Goal: Task Accomplishment & Management: Manage account settings

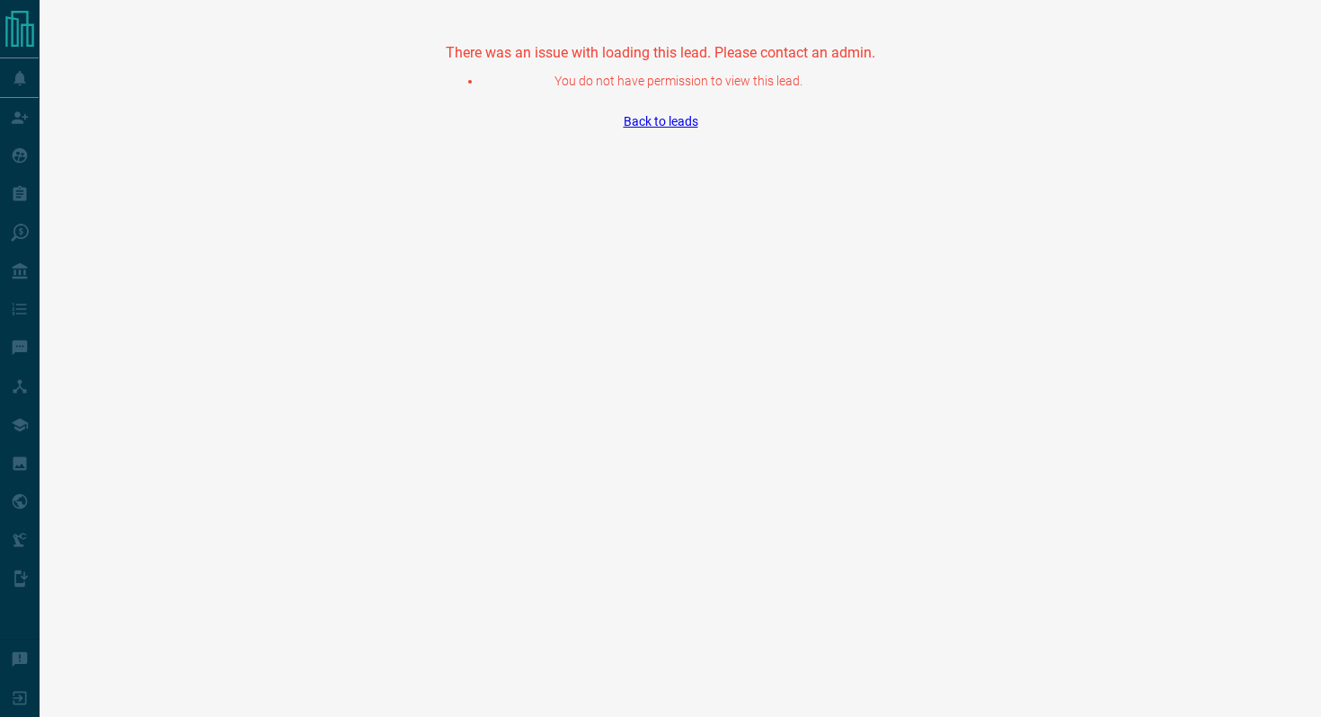
click at [666, 117] on link "Back to leads" at bounding box center [661, 121] width 75 height 14
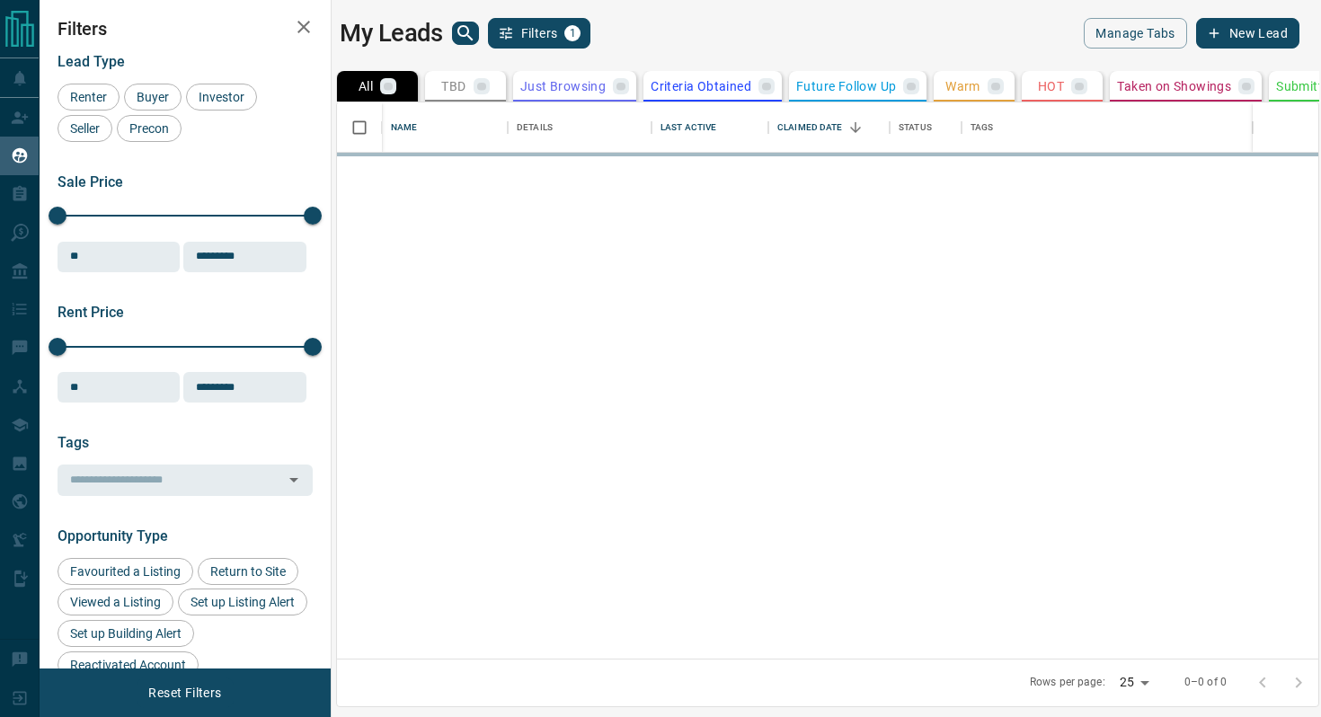
scroll to position [556, 982]
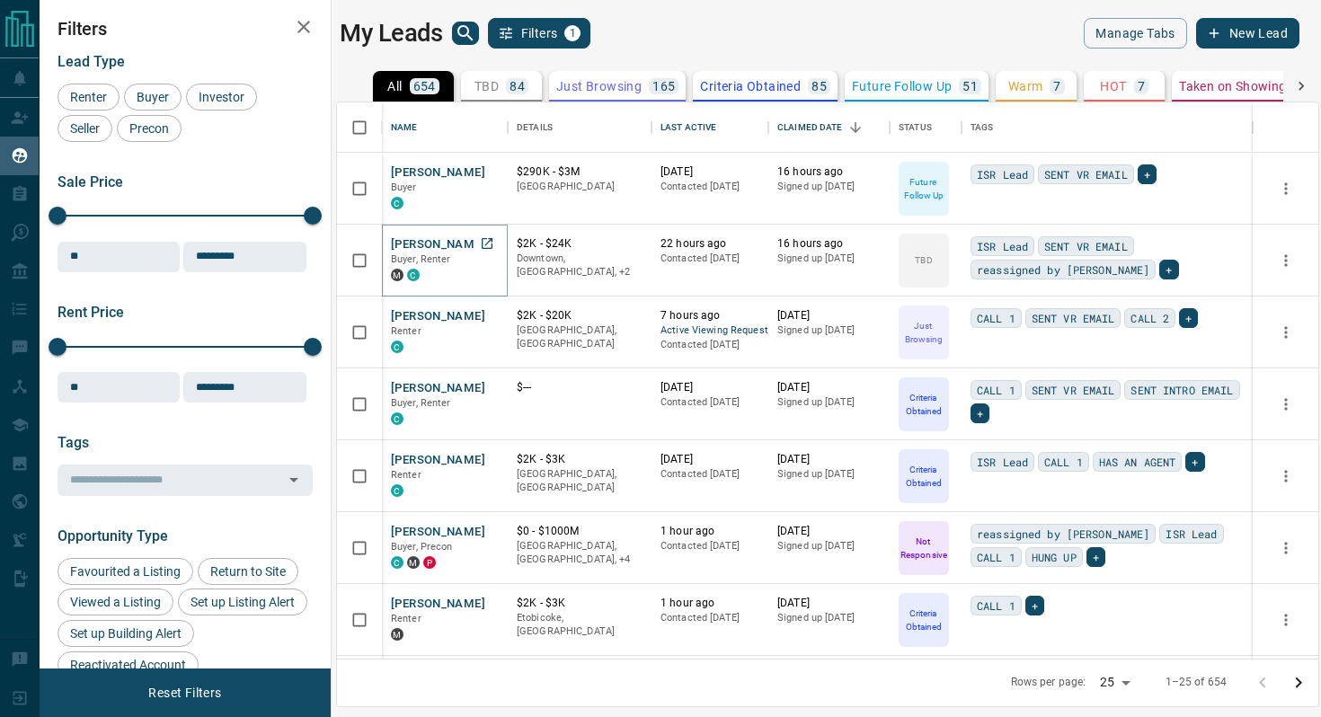
click at [444, 239] on button "[PERSON_NAME]" at bounding box center [438, 244] width 94 height 17
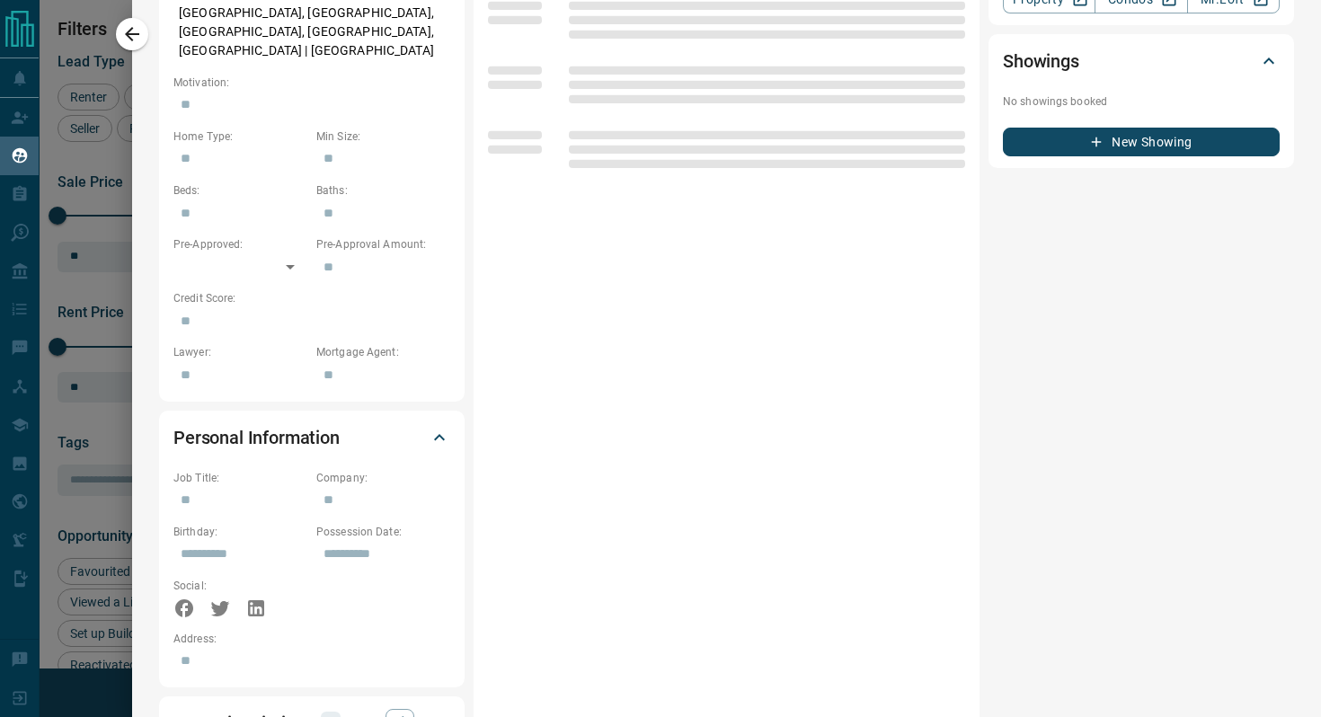
scroll to position [0, 0]
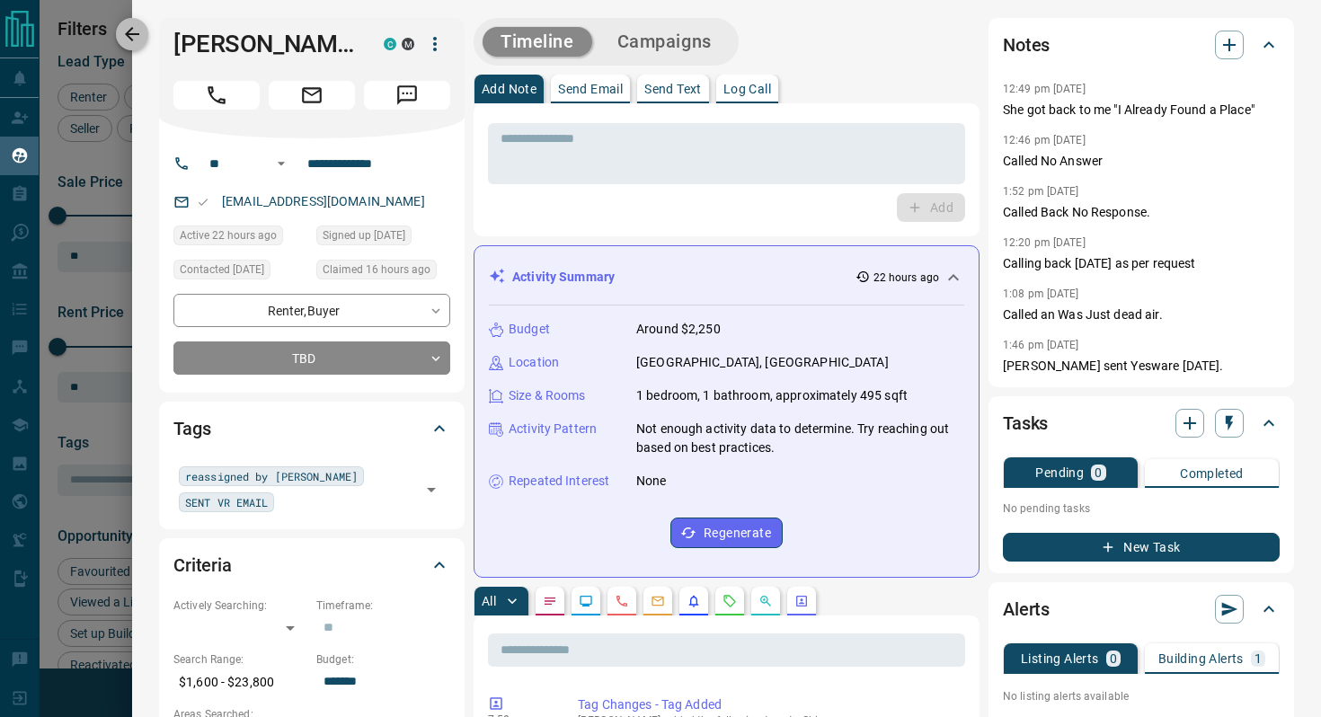
click at [129, 18] on button "button" at bounding box center [132, 34] width 32 height 32
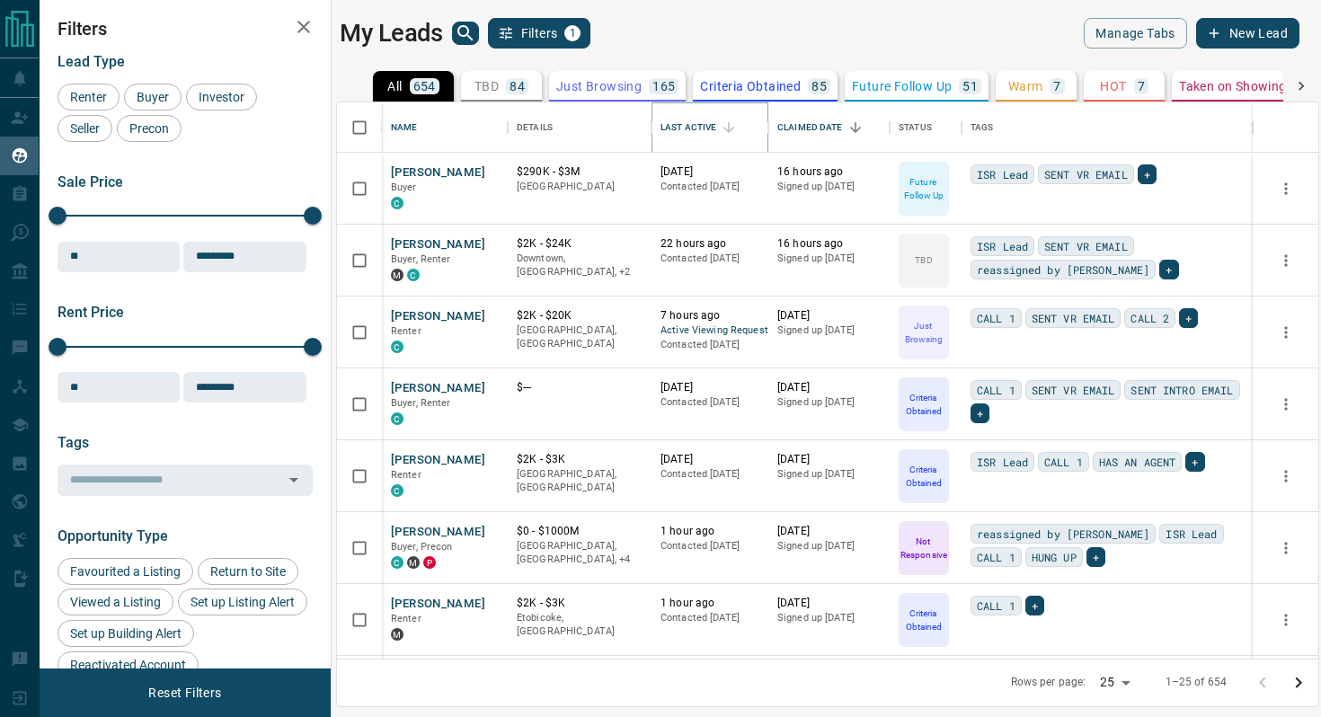
click at [734, 130] on icon "Sort" at bounding box center [729, 128] width 16 height 16
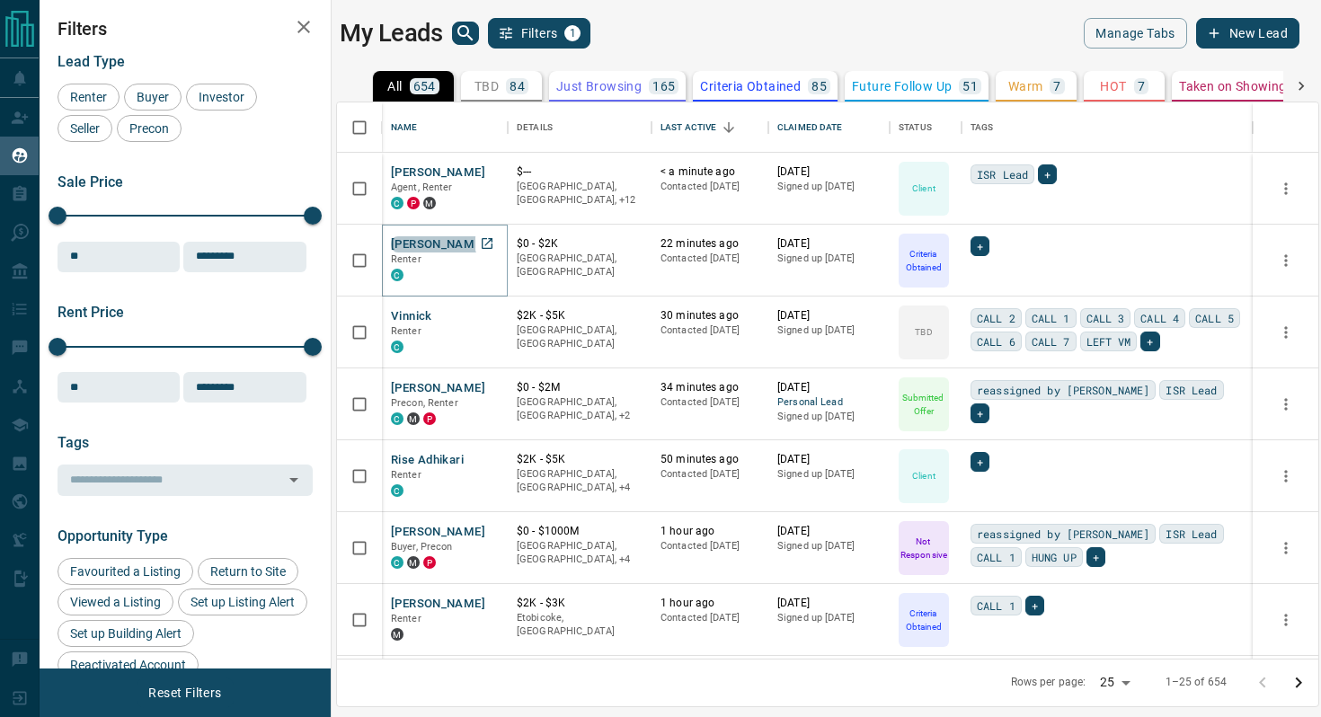
click at [440, 249] on button "[PERSON_NAME]" at bounding box center [438, 244] width 94 height 17
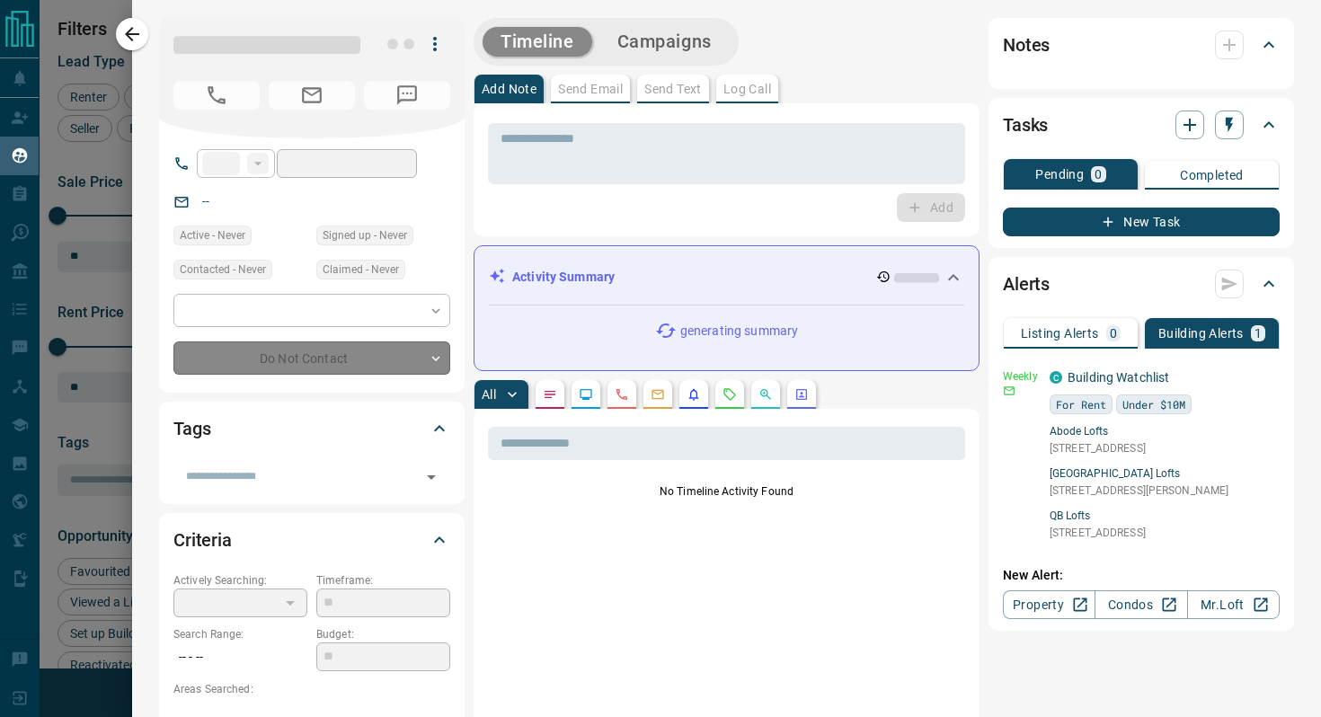
type input "**"
type input "**********"
type input "*"
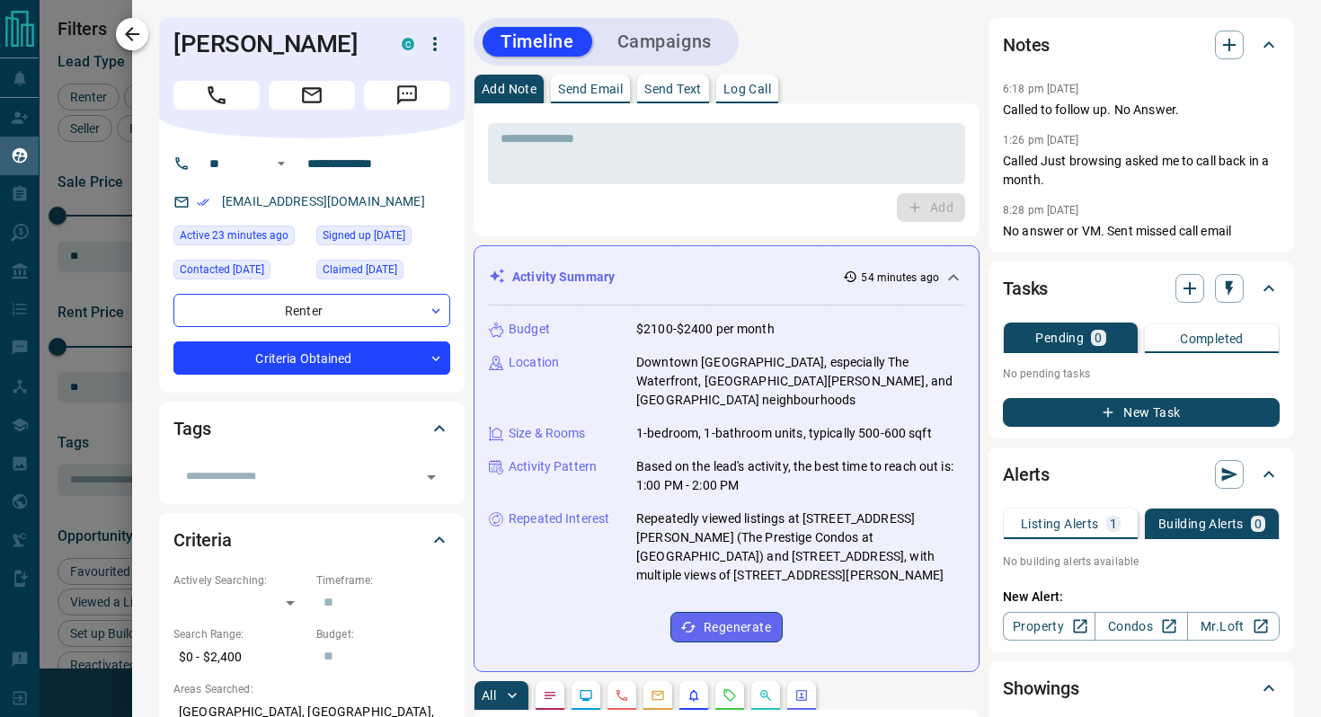
click at [130, 33] on icon "button" at bounding box center [132, 34] width 14 height 14
